Goal: Use online tool/utility: Utilize a website feature to perform a specific function

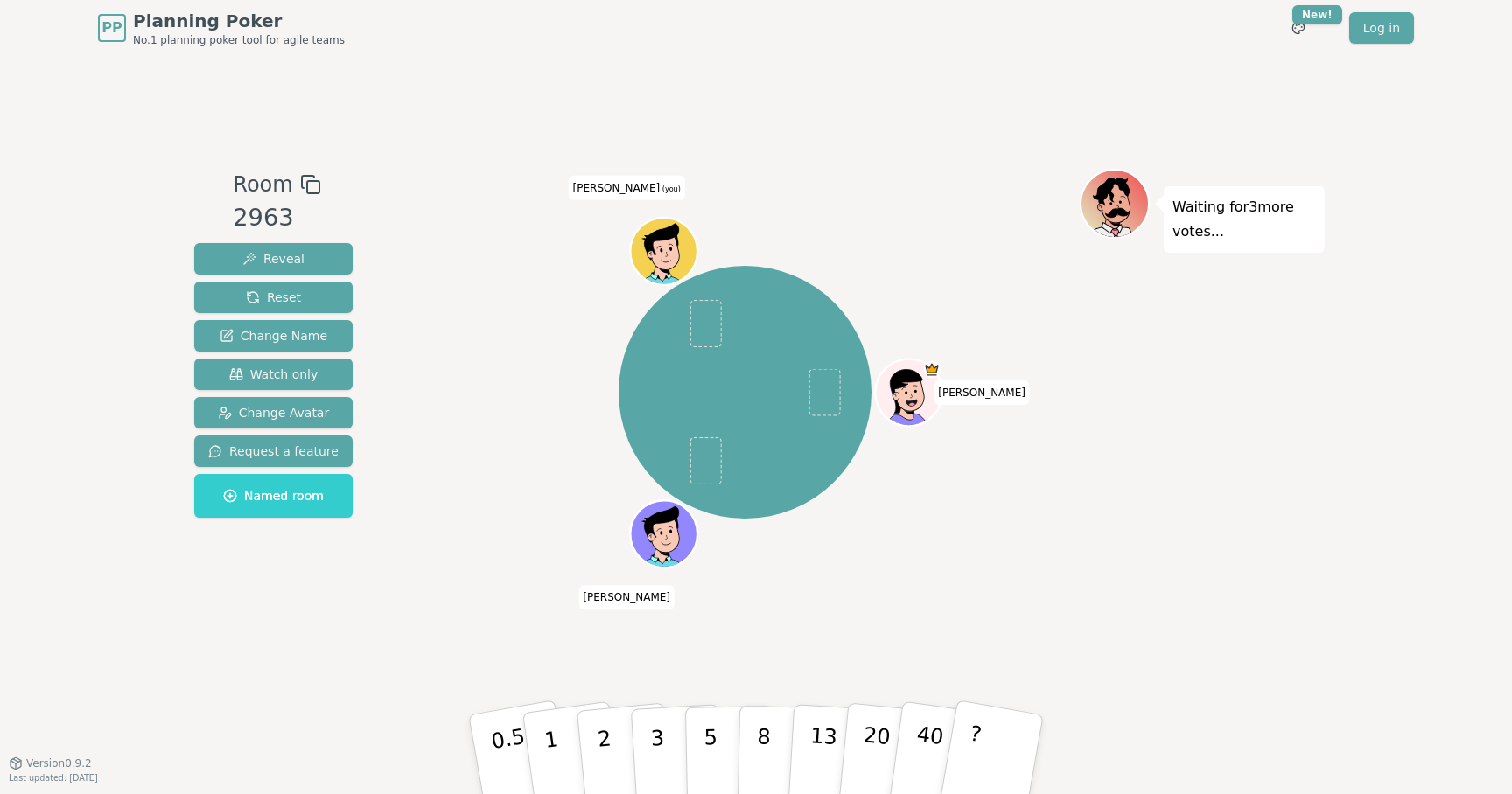
click at [872, 510] on div "[PERSON_NAME] (you)" at bounding box center [744, 392] width 670 height 384
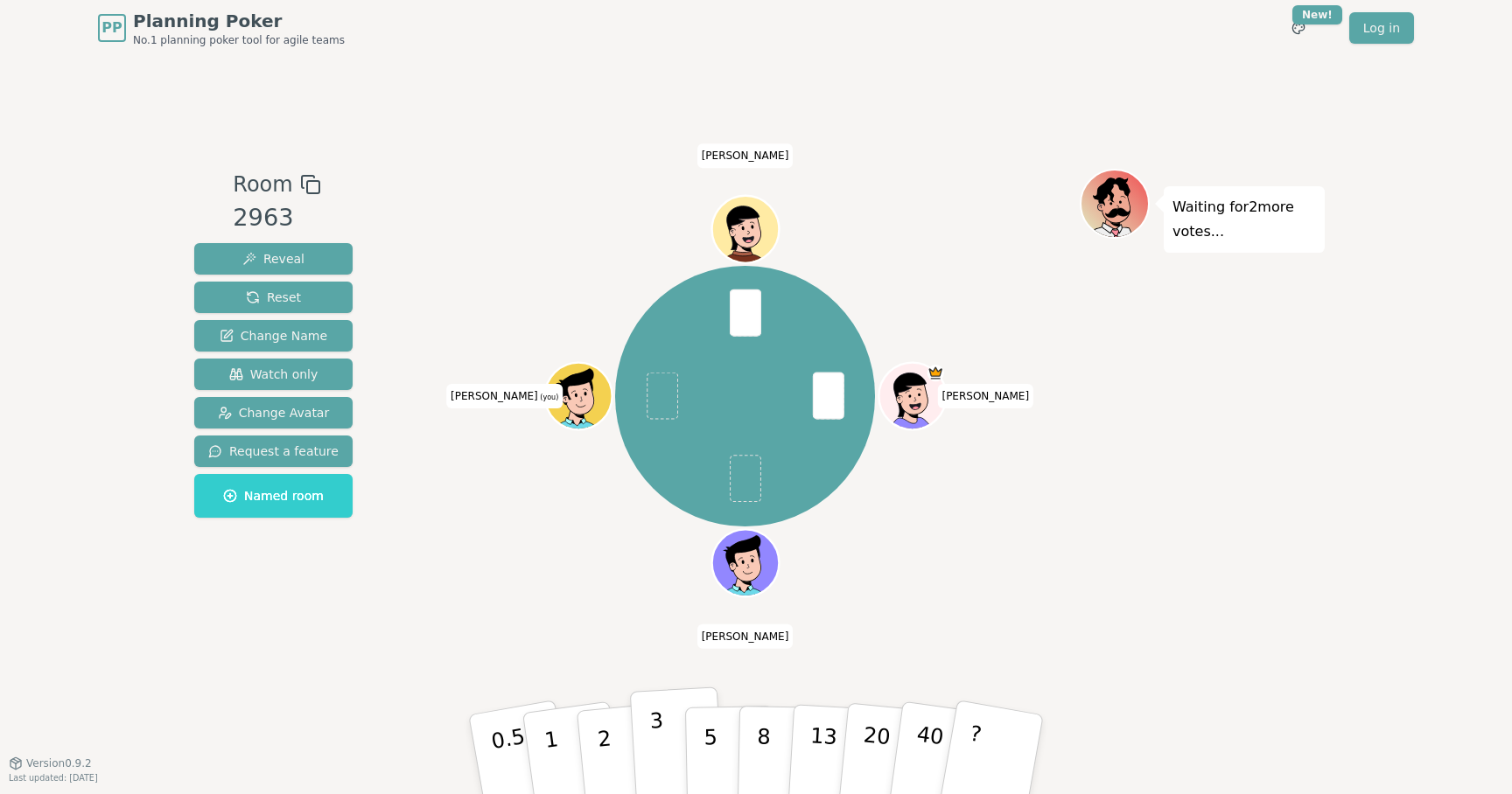
click at [668, 755] on button "3" at bounding box center [677, 755] width 95 height 137
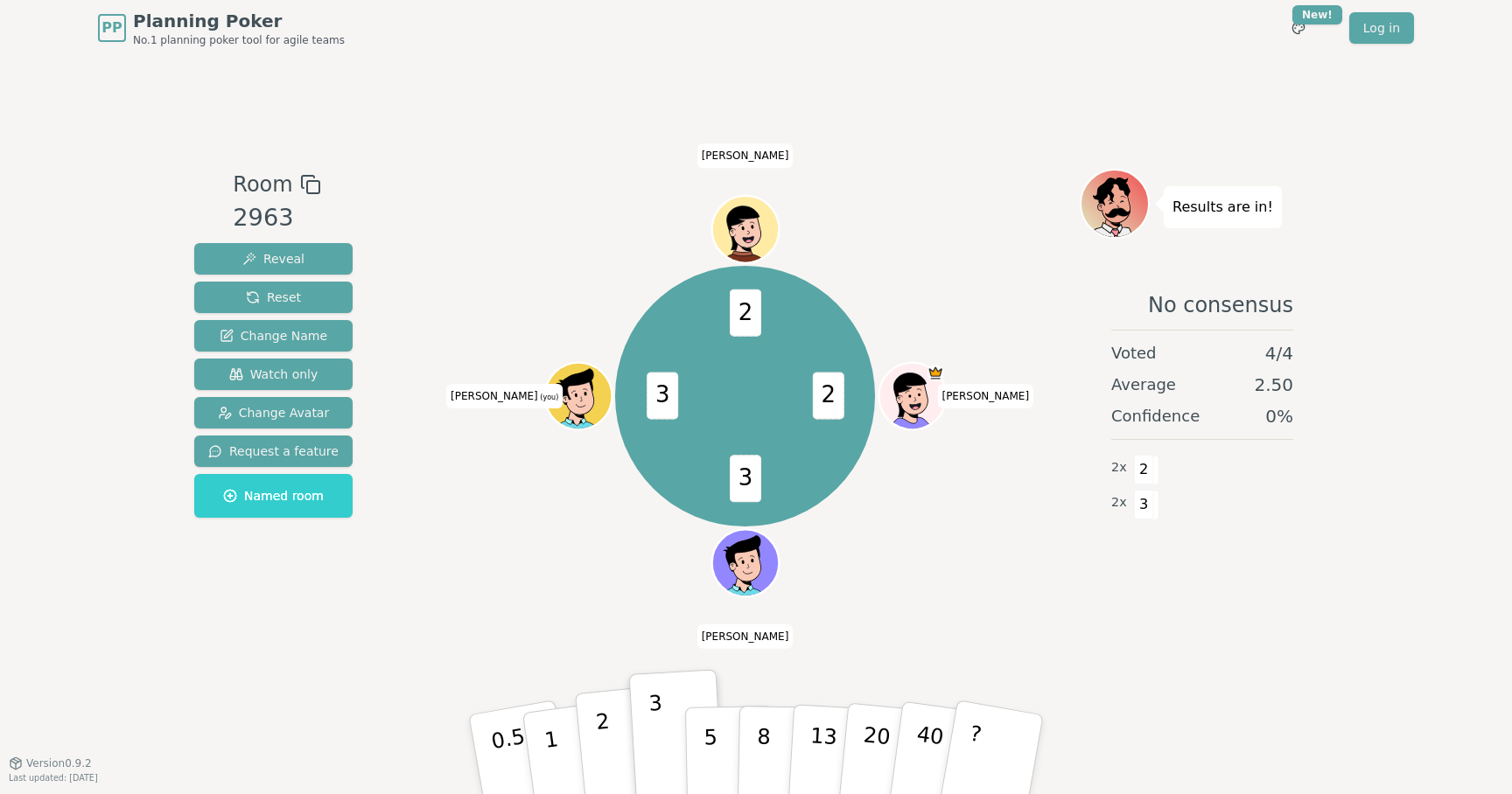
click at [617, 744] on button "2" at bounding box center [624, 755] width 100 height 139
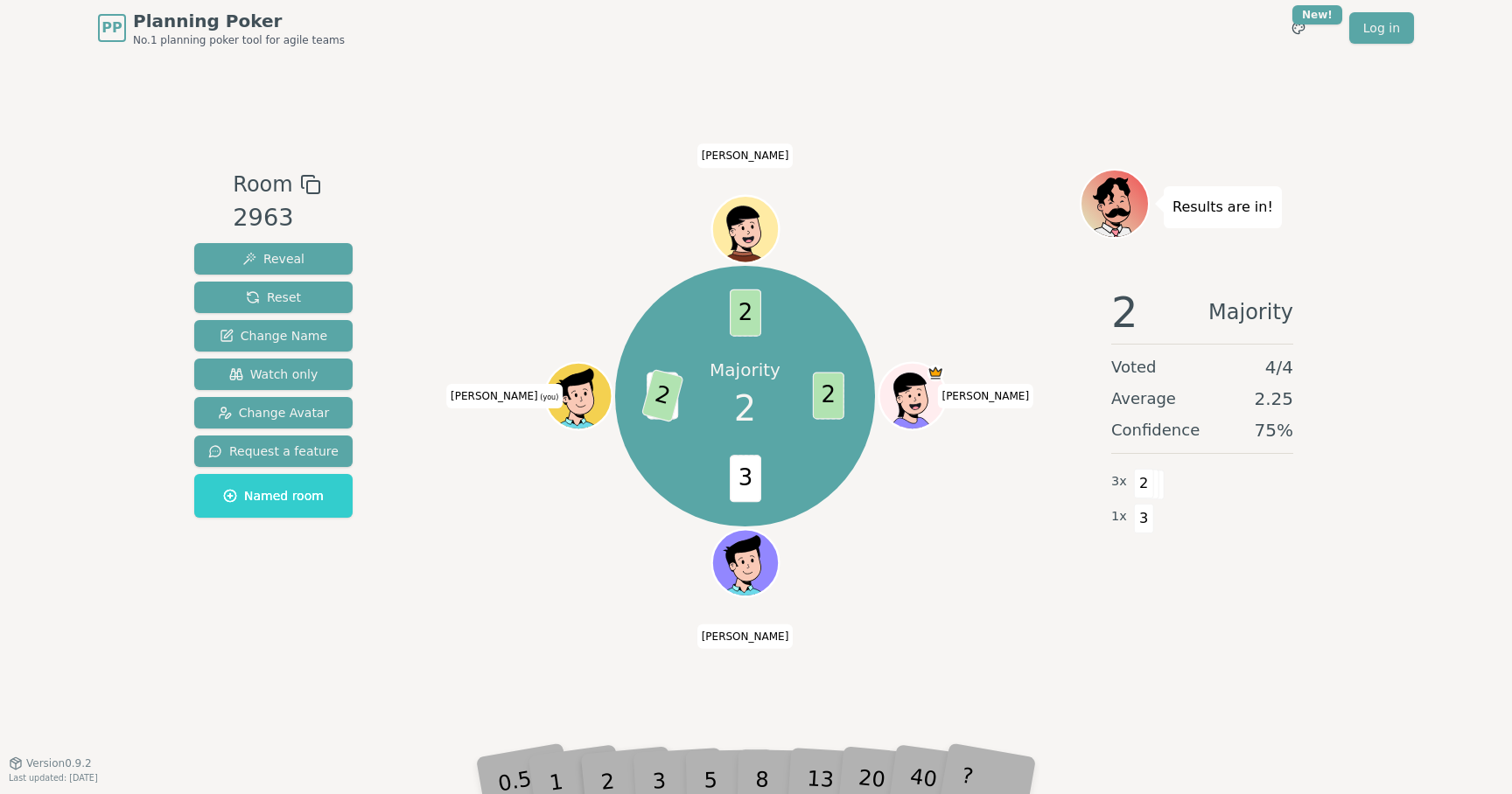
click at [844, 669] on div "Room 2963 Reveal Reset Change Name Watch only Change Avatar Request a feature N…" at bounding box center [756, 409] width 1137 height 706
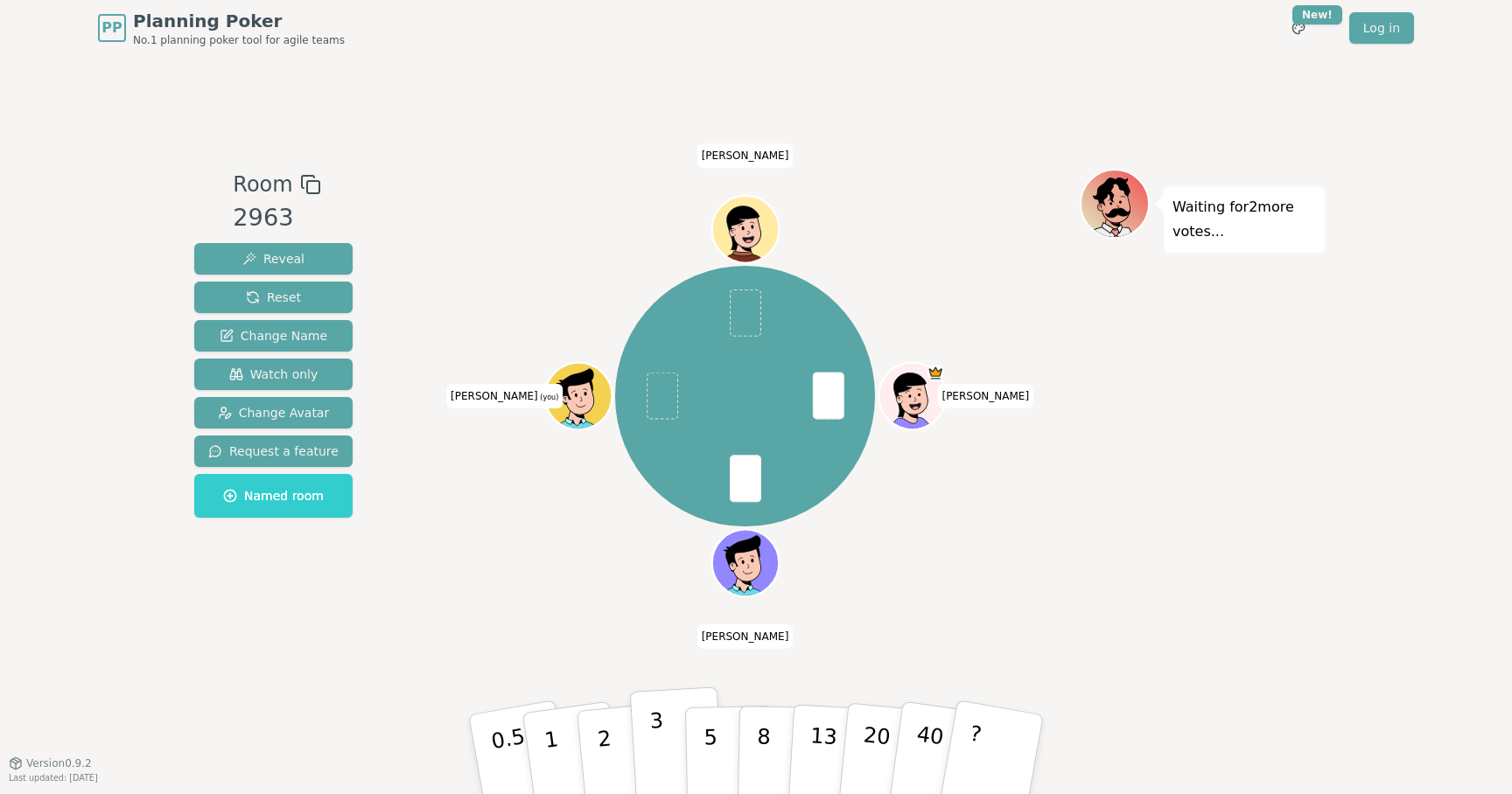
click at [679, 743] on button "3" at bounding box center [677, 755] width 95 height 137
click at [1004, 613] on div "[PERSON_NAME] (you) [PERSON_NAME]" at bounding box center [744, 409] width 670 height 481
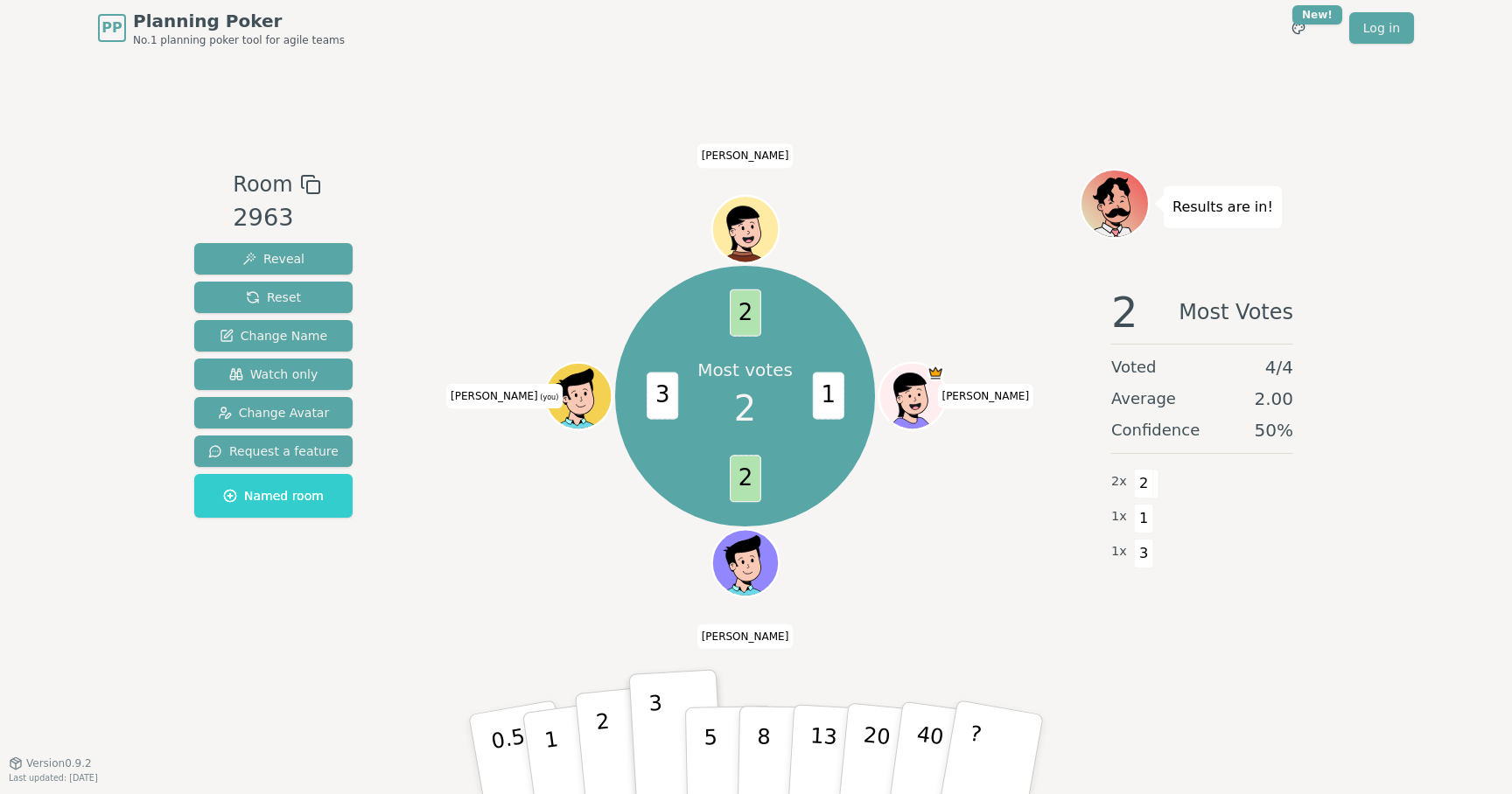
click at [601, 740] on p "2" at bounding box center [606, 756] width 23 height 95
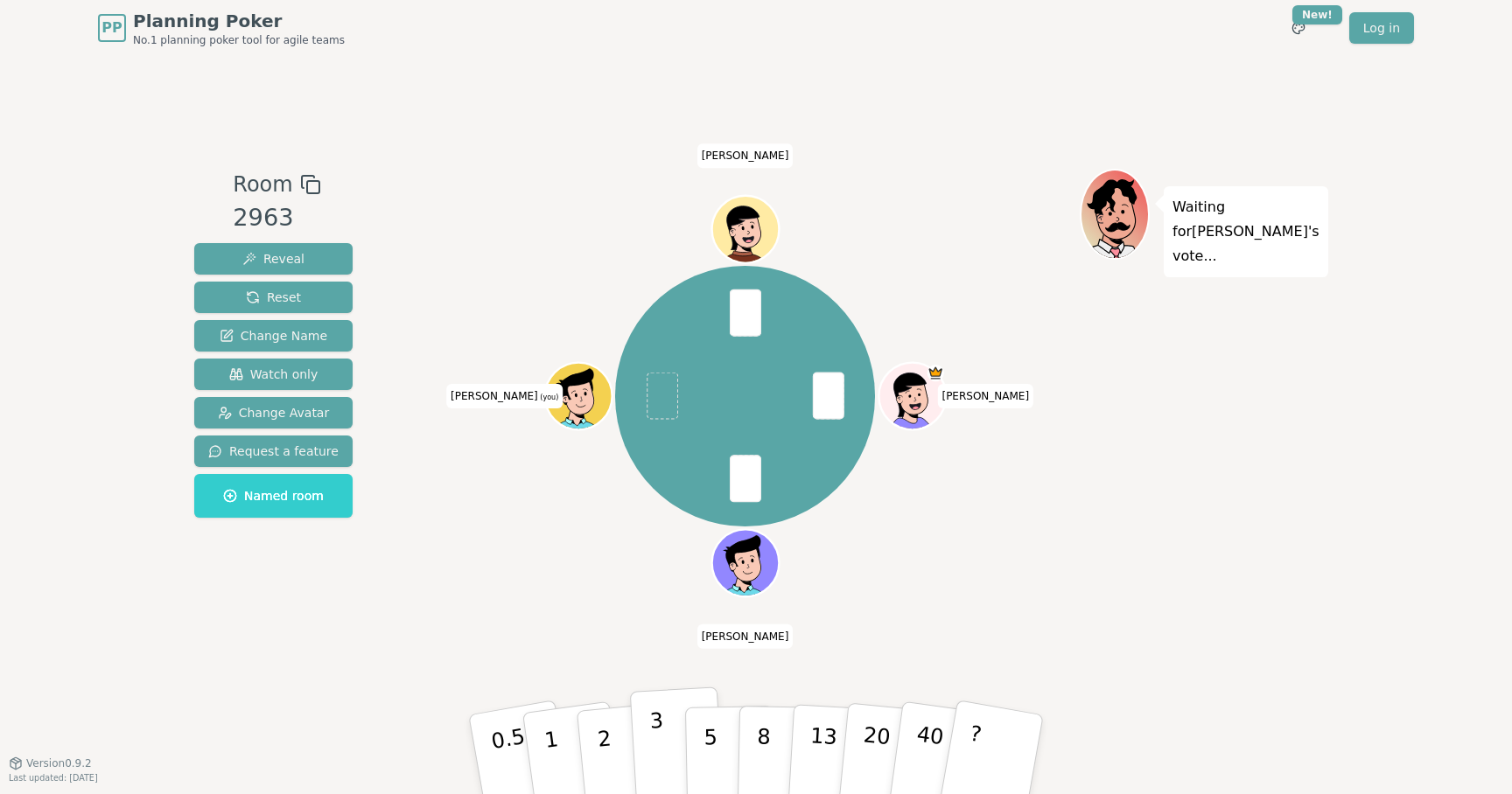
click at [676, 752] on button "3" at bounding box center [677, 755] width 95 height 137
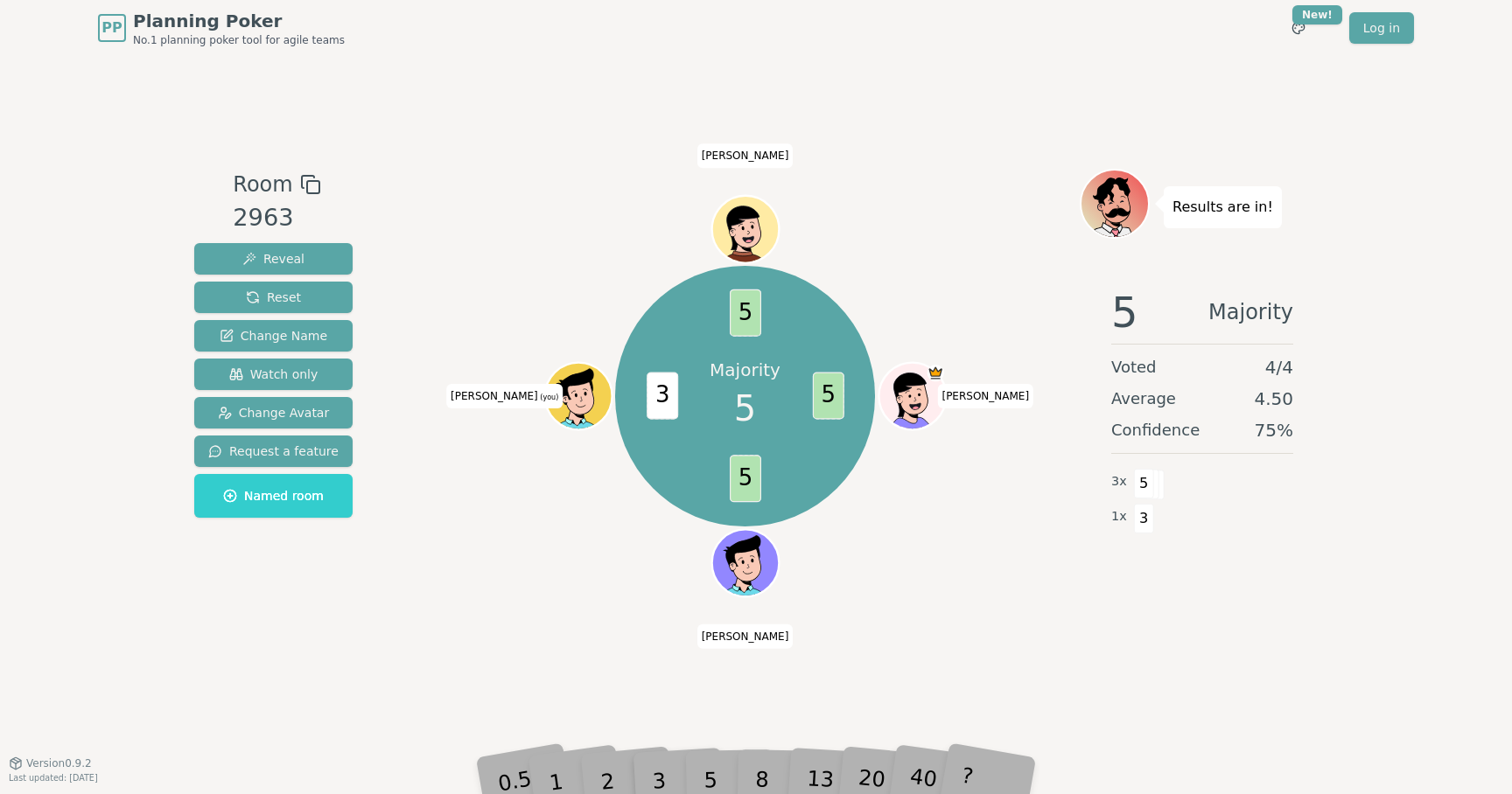
click at [709, 769] on div "5" at bounding box center [730, 753] width 54 height 62
click at [717, 769] on div "5" at bounding box center [730, 753] width 54 height 62
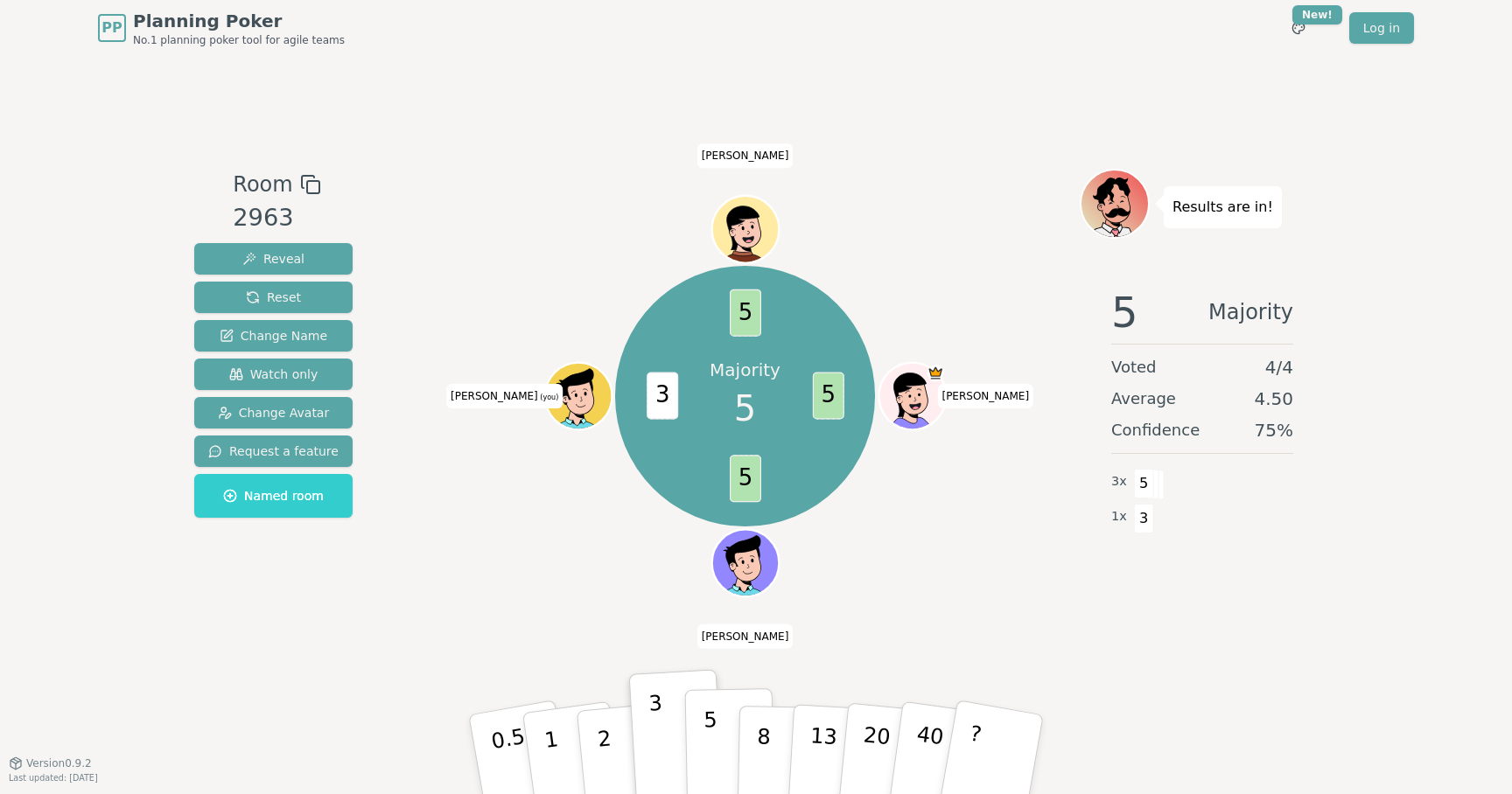
click at [703, 760] on button "5" at bounding box center [731, 754] width 91 height 133
